Goal: Task Accomplishment & Management: Complete application form

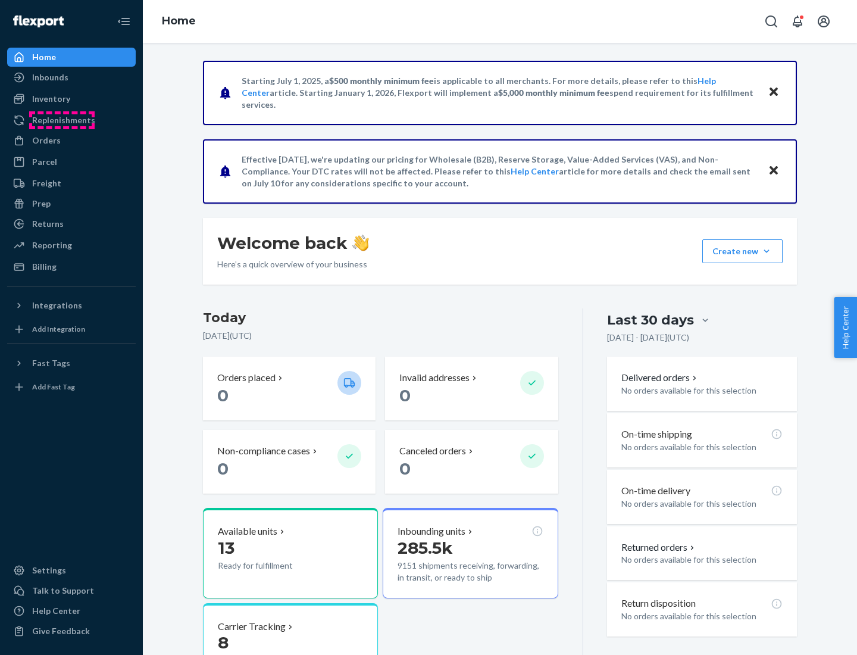
click at [62, 120] on div "Replenishments" at bounding box center [63, 120] width 63 height 12
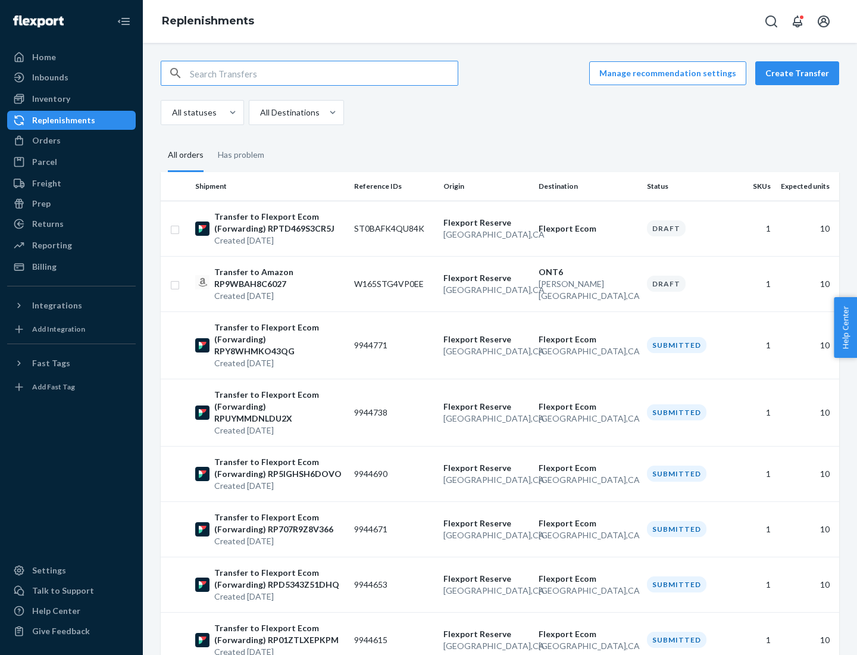
click at [800, 73] on button "Create Transfer" at bounding box center [798, 73] width 84 height 24
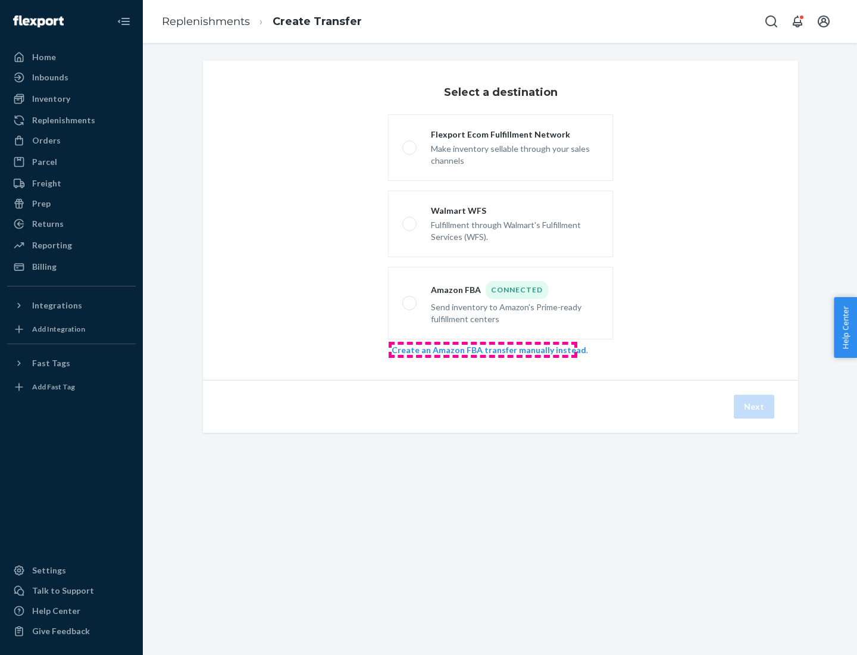
click at [483, 349] on link "Create an Amazon FBA transfer manually instead" at bounding box center [489, 350] width 195 height 10
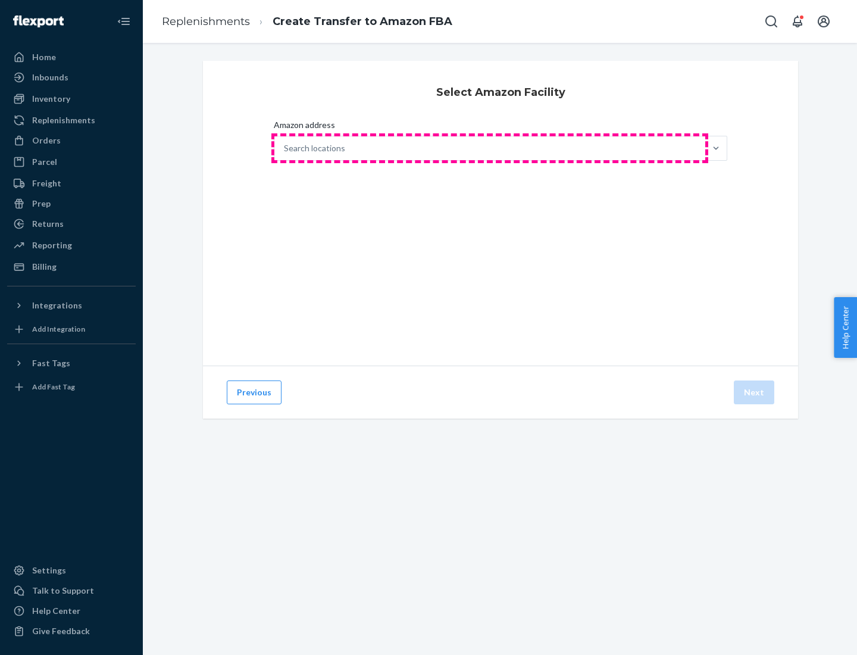
click at [490, 148] on div "Search locations" at bounding box center [489, 148] width 431 height 24
click at [285, 148] on input "Amazon address Search locations" at bounding box center [284, 148] width 1 height 12
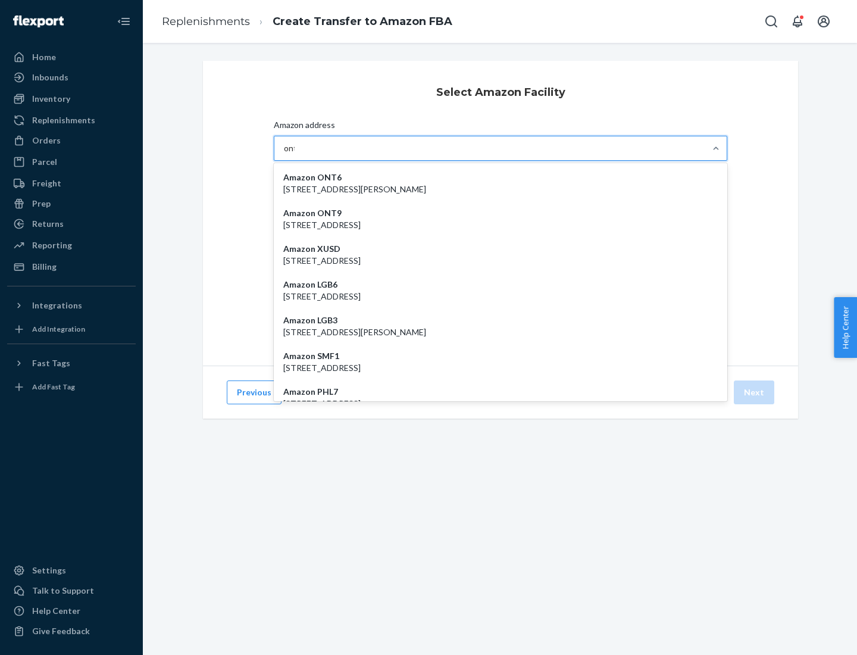
type input "ont6"
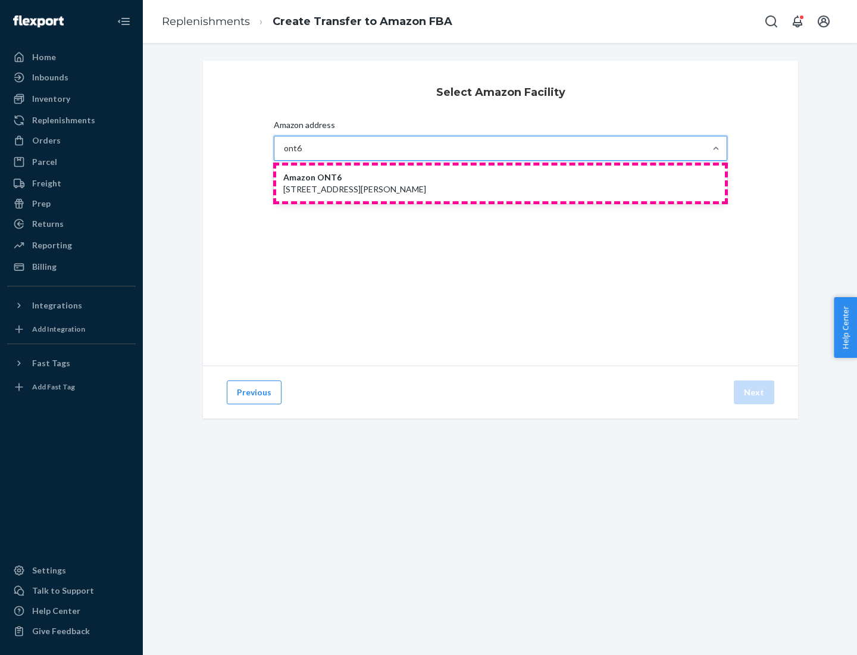
click at [501, 183] on p "[STREET_ADDRESS][PERSON_NAME]" at bounding box center [500, 189] width 435 height 12
click at [302, 154] on input "ont6" at bounding box center [293, 148] width 18 height 12
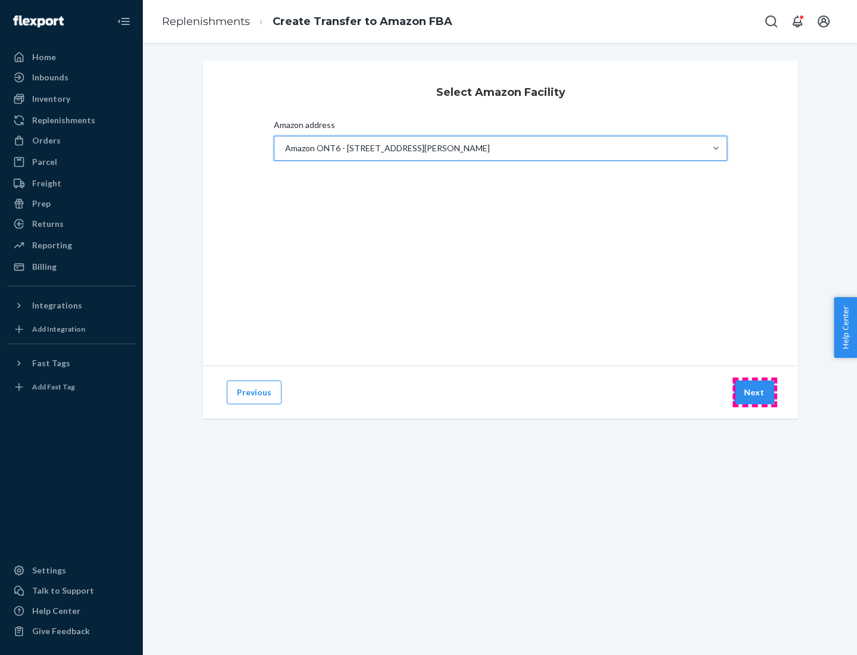
click at [755, 392] on button "Next" at bounding box center [754, 392] width 40 height 24
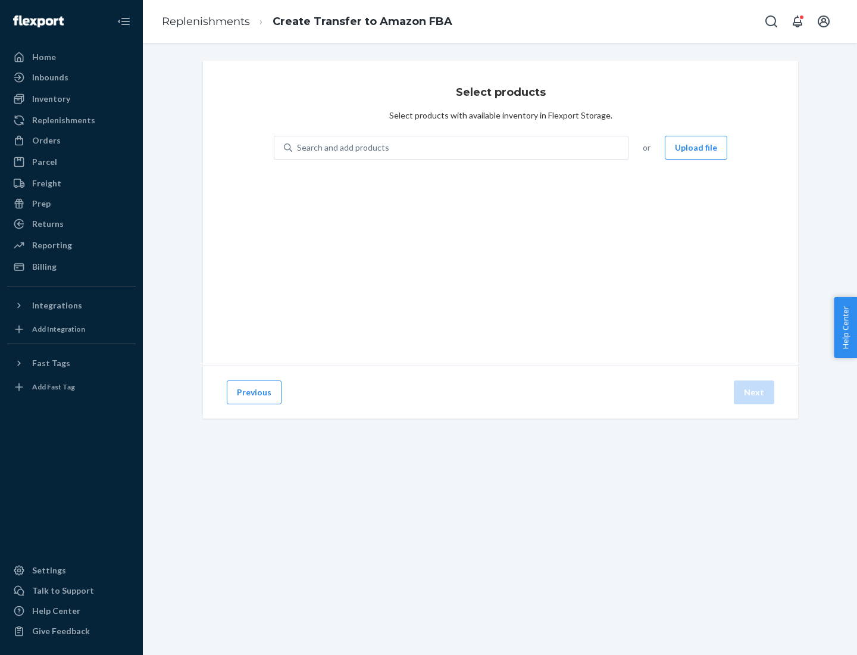
click at [342, 148] on div "Search and add products" at bounding box center [343, 148] width 92 height 12
click at [298, 148] on input "Search and add products" at bounding box center [297, 148] width 1 height 12
type input "test"
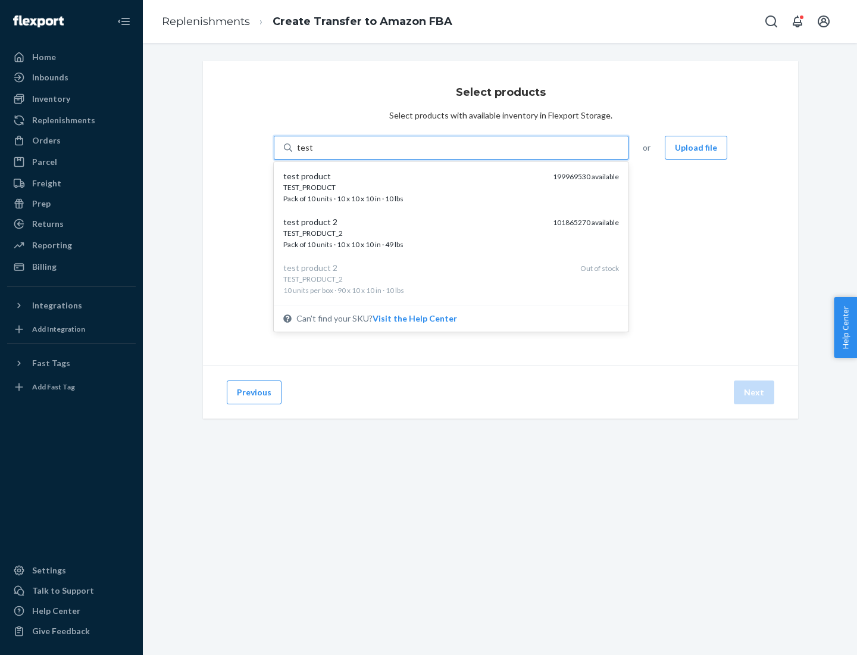
scroll to position [6, 0]
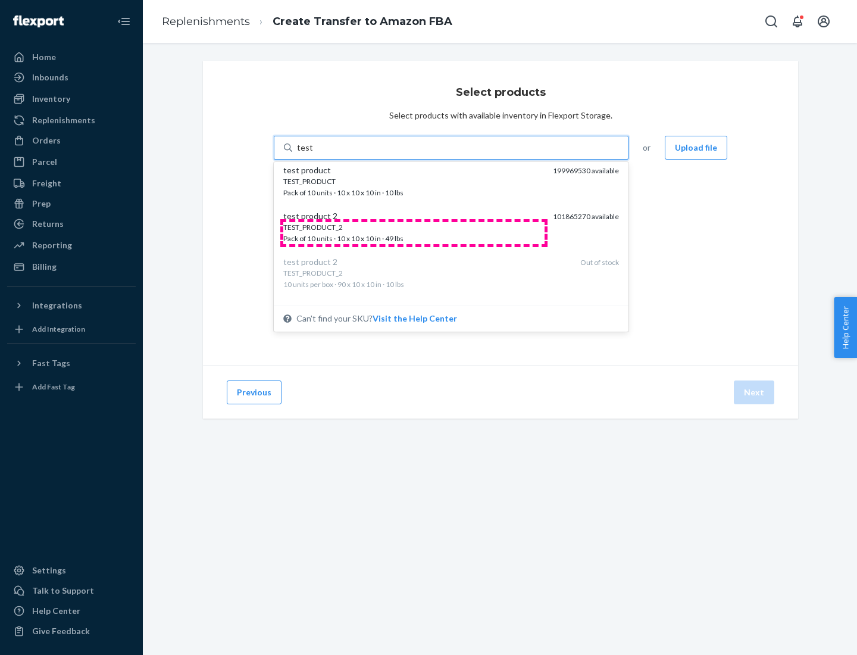
click at [414, 233] on div "TEST_PRODUCT_2 Pack of 10 units · 10 x 10 x 10 in · 49 lbs" at bounding box center [413, 233] width 260 height 22
click at [313, 154] on input "test" at bounding box center [304, 148] width 15 height 12
